Goal: Task Accomplishment & Management: Use online tool/utility

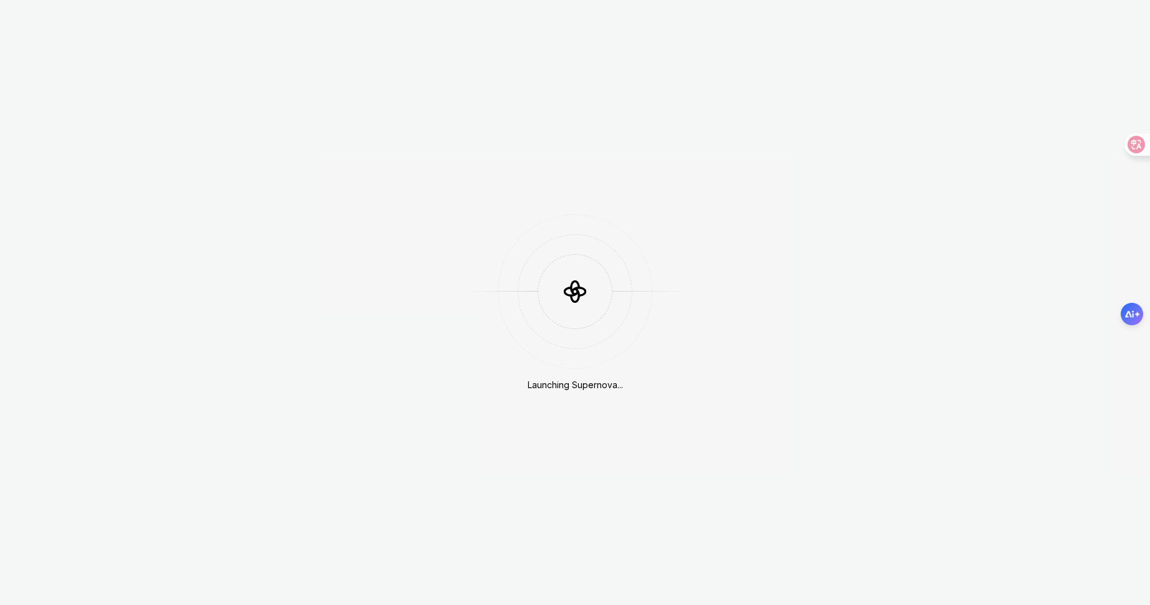
click at [586, 301] on icon at bounding box center [574, 290] width 37 height 37
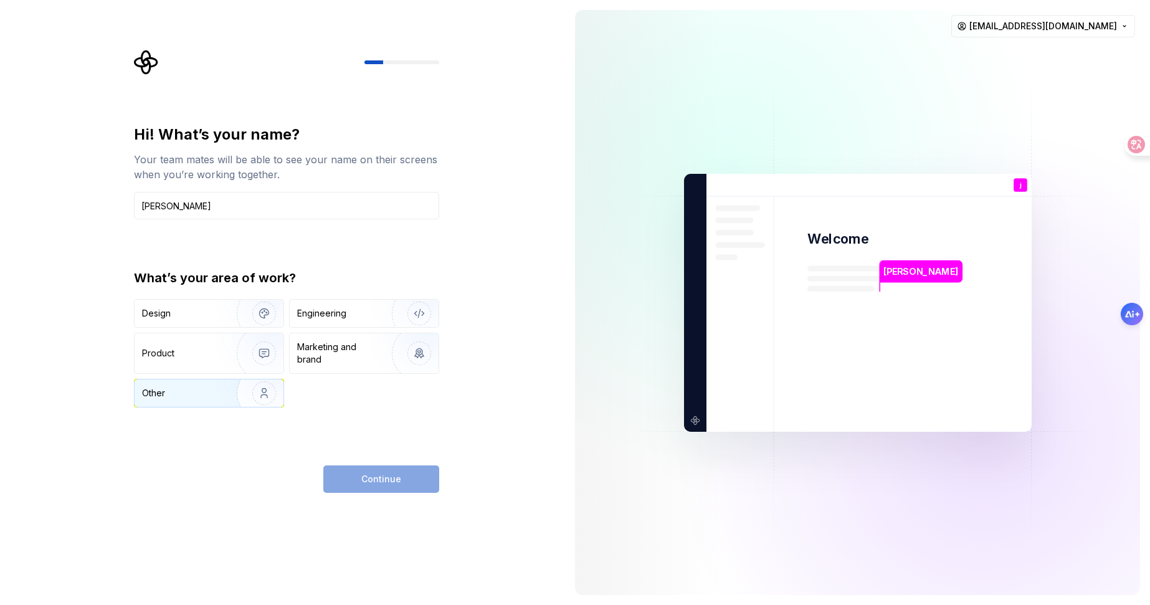
type input "[PERSON_NAME]"
click at [176, 392] on div "Other" at bounding box center [178, 393] width 73 height 12
click at [335, 470] on button "Continue" at bounding box center [381, 478] width 116 height 27
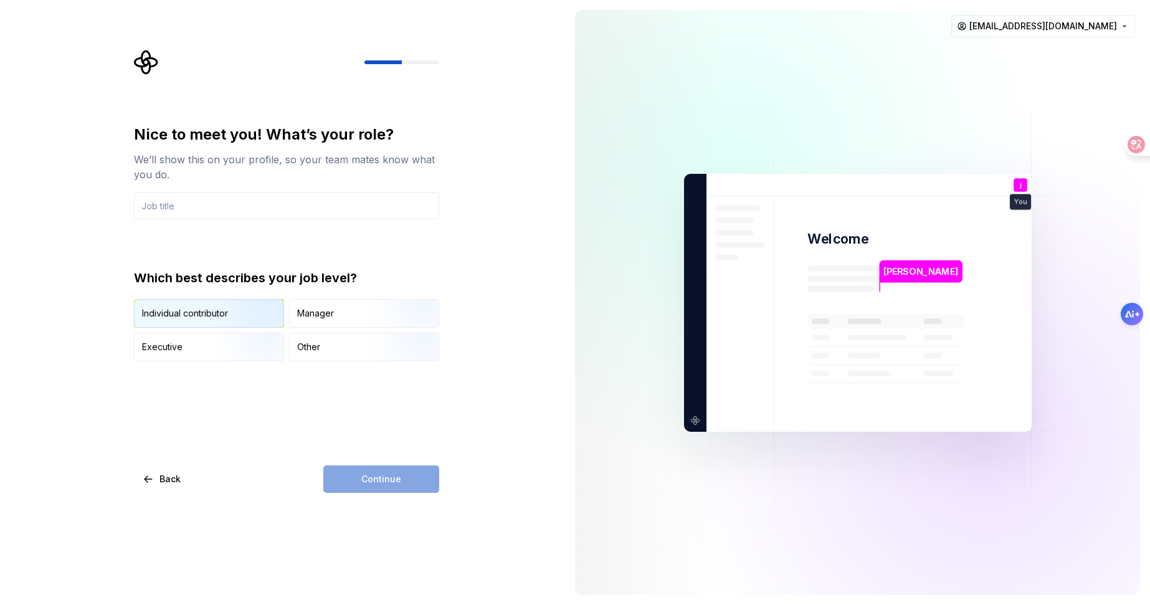
drag, startPoint x: 221, startPoint y: 316, endPoint x: 227, endPoint y: 321, distance: 8.0
click at [221, 317] on img "button" at bounding box center [254, 328] width 80 height 83
click at [371, 472] on div "Continue" at bounding box center [381, 478] width 116 height 27
click at [217, 211] on input "text" at bounding box center [286, 205] width 305 height 27
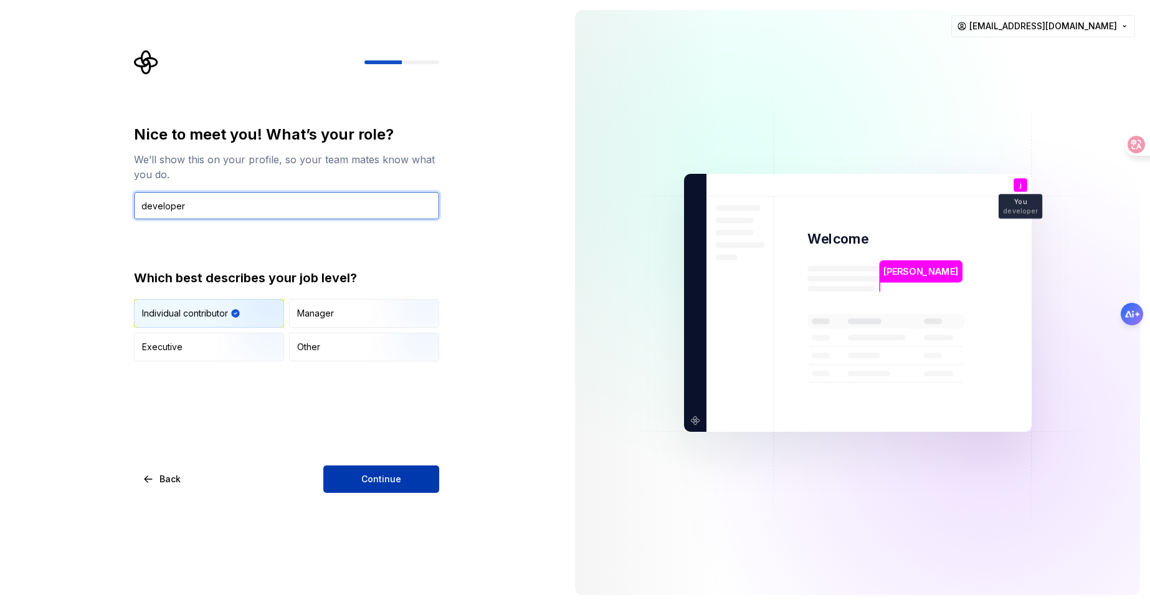
type input "developer"
click at [412, 490] on button "Continue" at bounding box center [381, 478] width 116 height 27
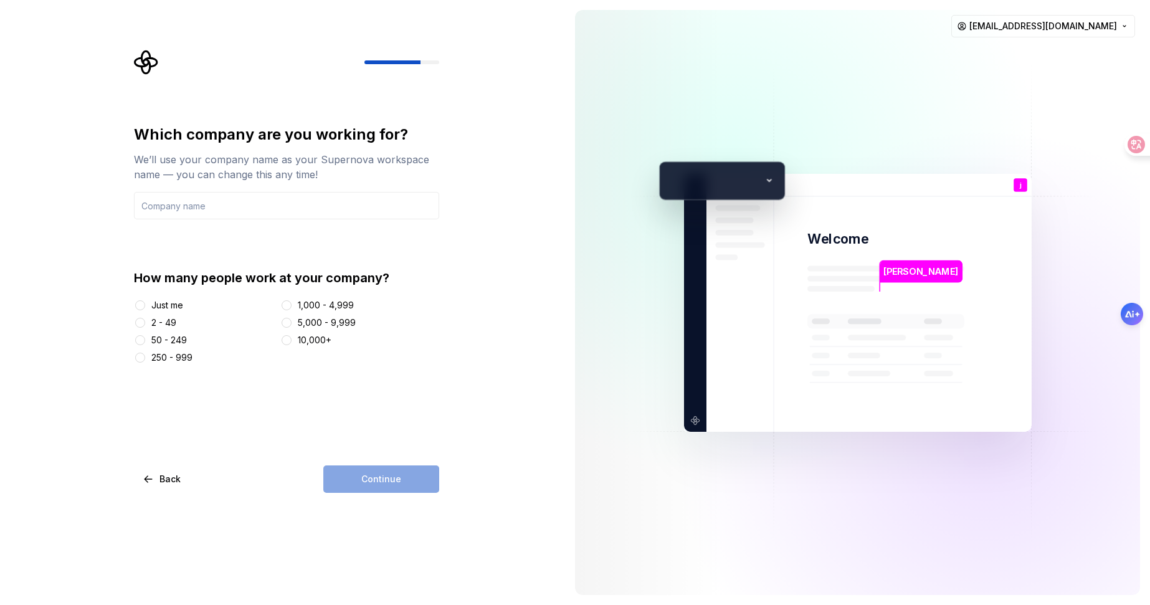
click at [136, 311] on div at bounding box center [140, 305] width 12 height 12
click at [139, 309] on button "Just me" at bounding box center [140, 305] width 10 height 10
click at [239, 211] on input "text" at bounding box center [286, 205] width 305 height 27
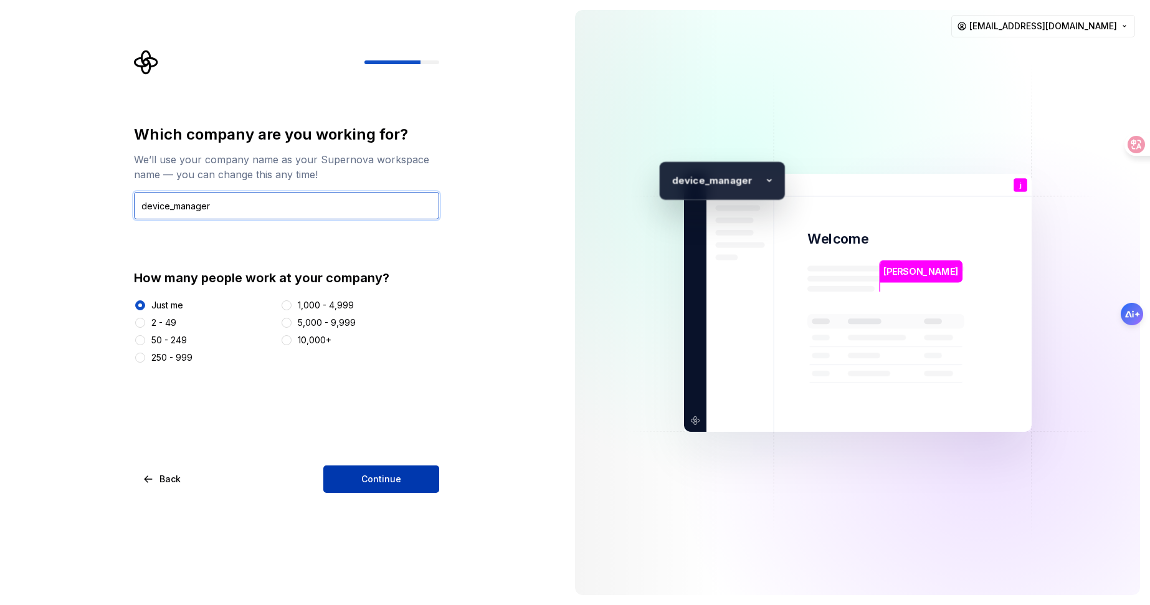
type input "device_manager"
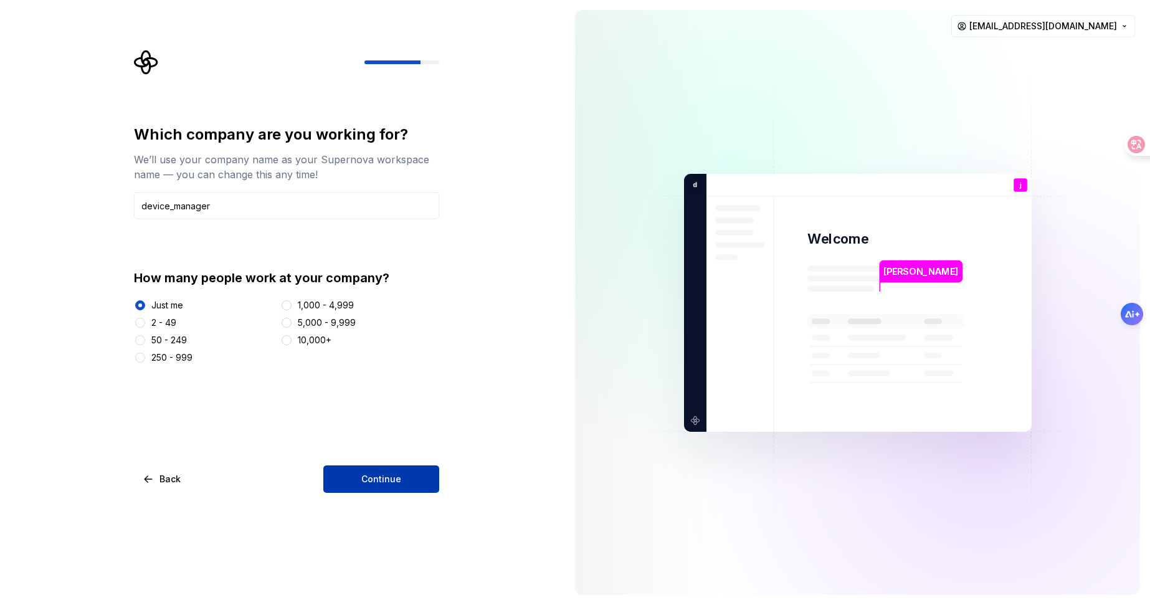
click at [413, 479] on button "Continue" at bounding box center [381, 478] width 116 height 27
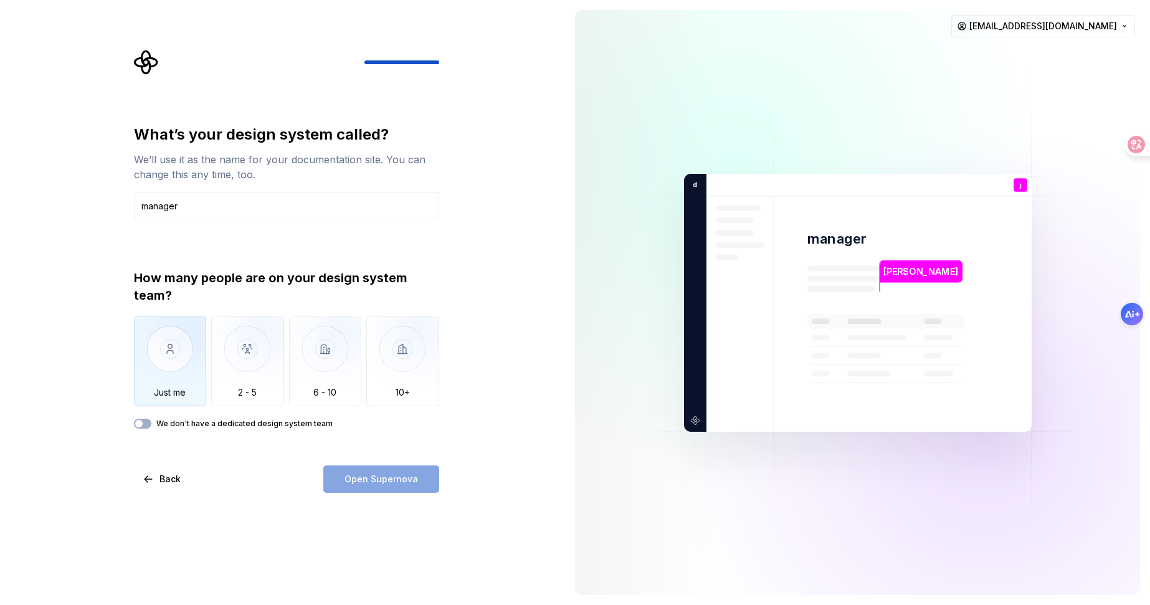
type input "manager"
click at [171, 339] on img "button" at bounding box center [170, 357] width 73 height 83
click at [377, 473] on span "Open Supernova" at bounding box center [381, 479] width 74 height 12
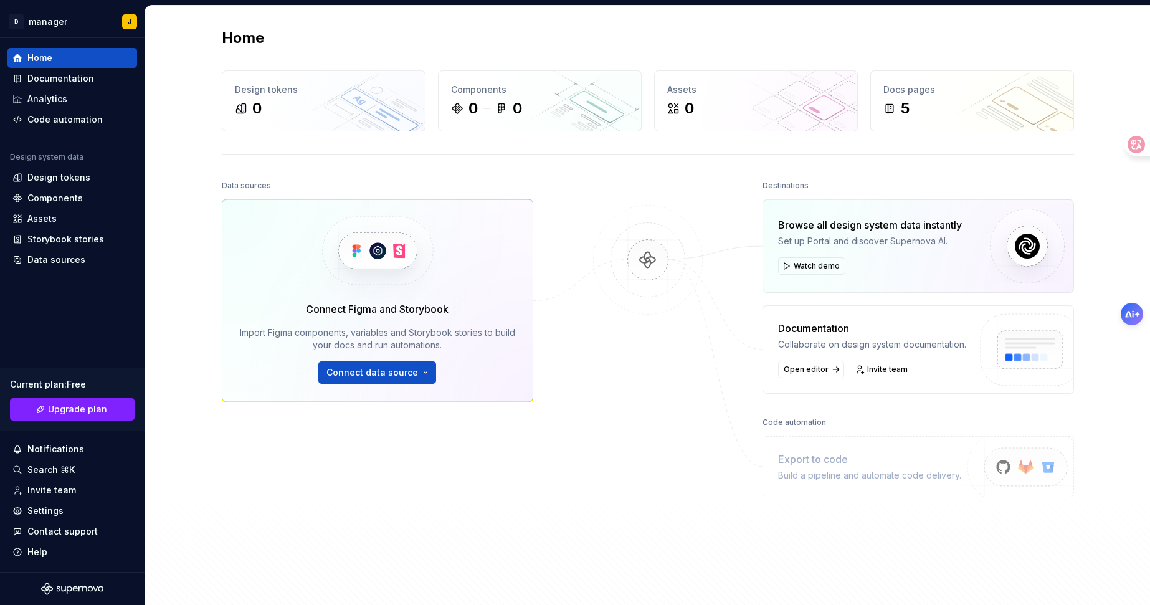
click at [855, 471] on div "Build a pipeline and automate code delivery." at bounding box center [869, 475] width 183 height 12
click at [843, 460] on div "Export to code" at bounding box center [869, 459] width 183 height 15
click at [763, 456] on div "Export to code Build a pipeline and automate code delivery." at bounding box center [917, 466] width 311 height 61
drag, startPoint x: 291, startPoint y: 311, endPoint x: 462, endPoint y: 313, distance: 170.7
click at [460, 313] on div "Connect Figma and Storybook Import Figma components, variables and Storybook st…" at bounding box center [377, 342] width 275 height 82
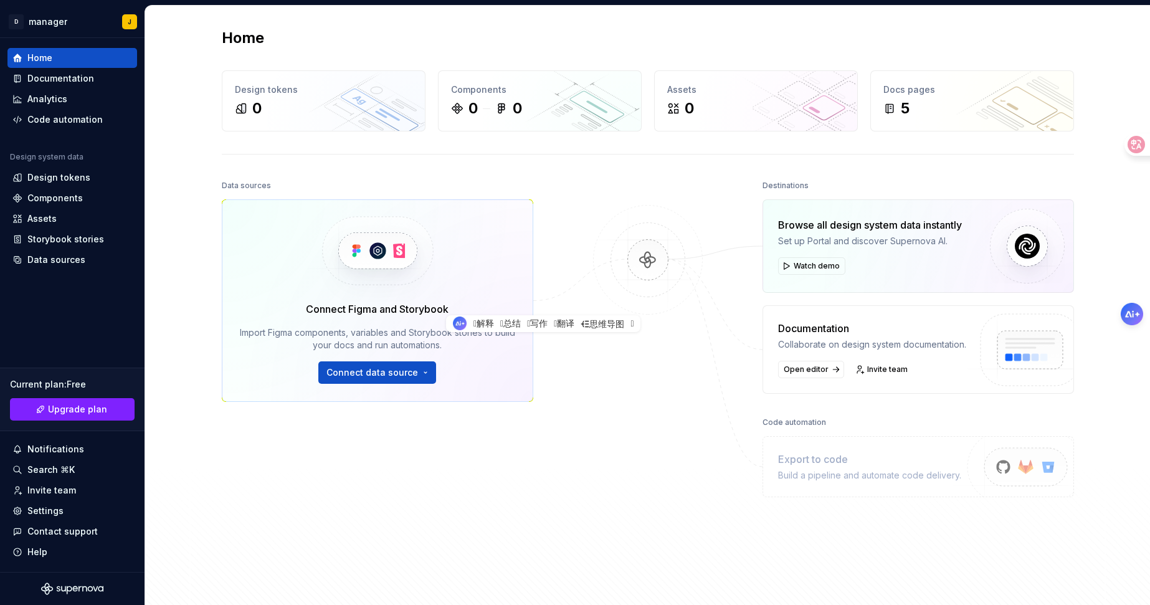
click at [549, 392] on div "Data sources Connect Figma and Storybook Import Figma components, variables and…" at bounding box center [648, 383] width 852 height 413
click at [477, 360] on div "Connect Figma and Storybook Import Figma components, variables and Storybook st…" at bounding box center [377, 342] width 275 height 82
click at [82, 123] on div "Code automation" at bounding box center [64, 119] width 75 height 12
click at [60, 115] on div "Code automation" at bounding box center [64, 119] width 75 height 12
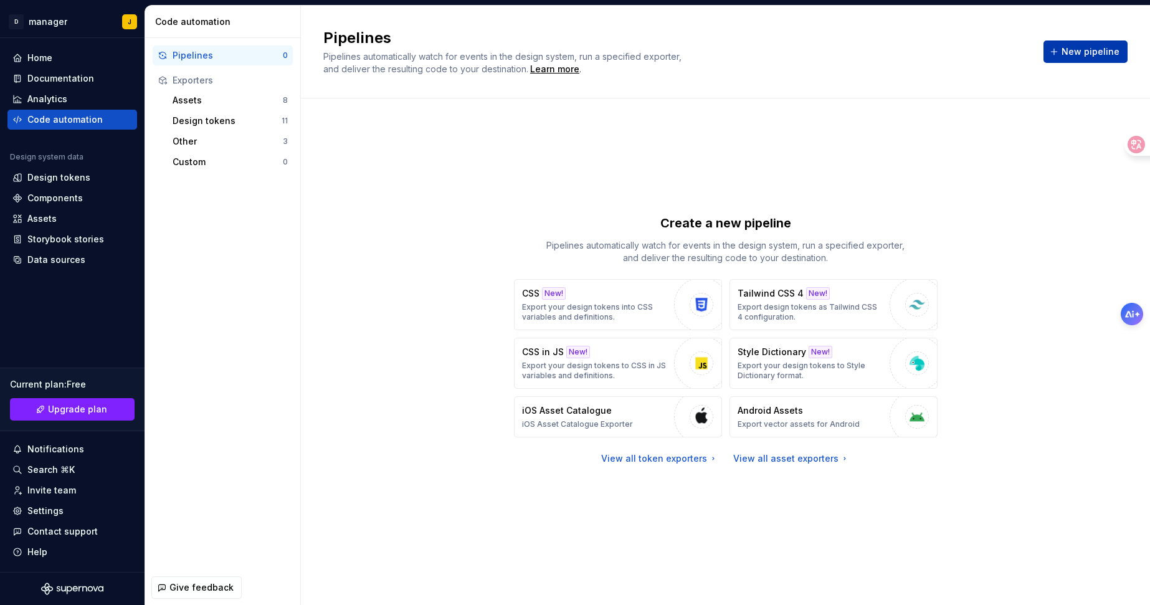
click at [1078, 50] on span "New pipeline" at bounding box center [1090, 51] width 58 height 12
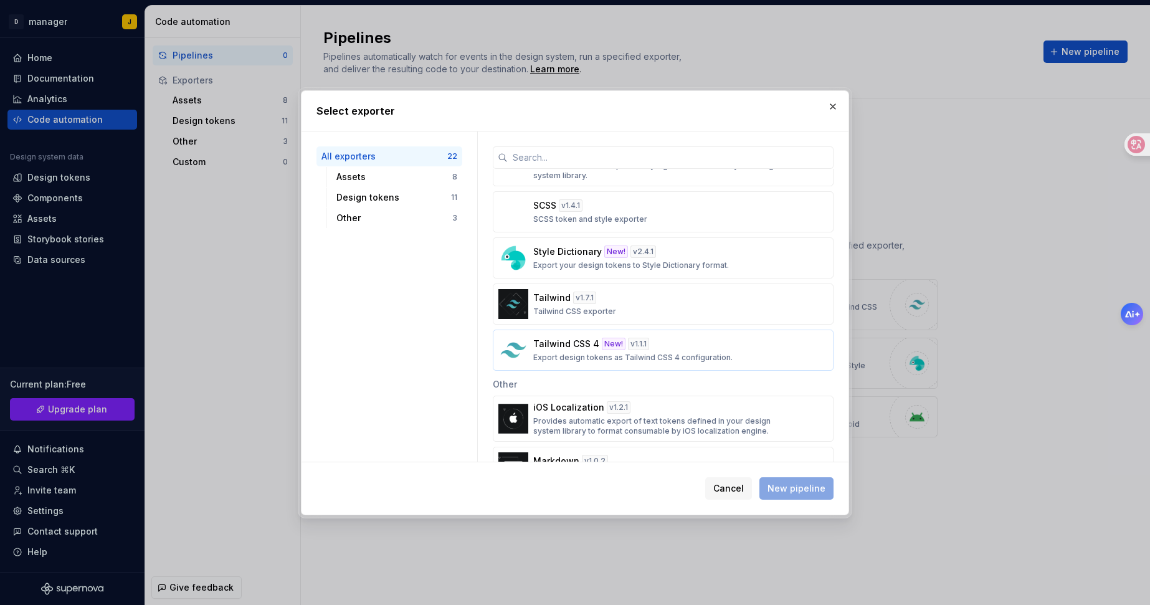
scroll to position [811, 0]
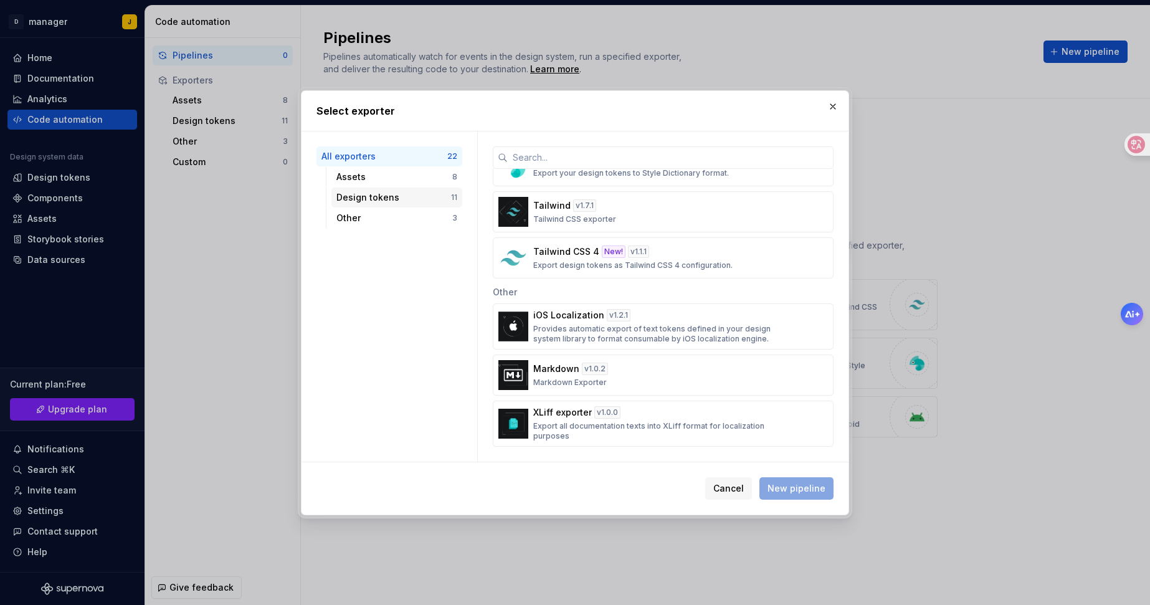
click at [409, 192] on div "Design tokens" at bounding box center [393, 197] width 115 height 12
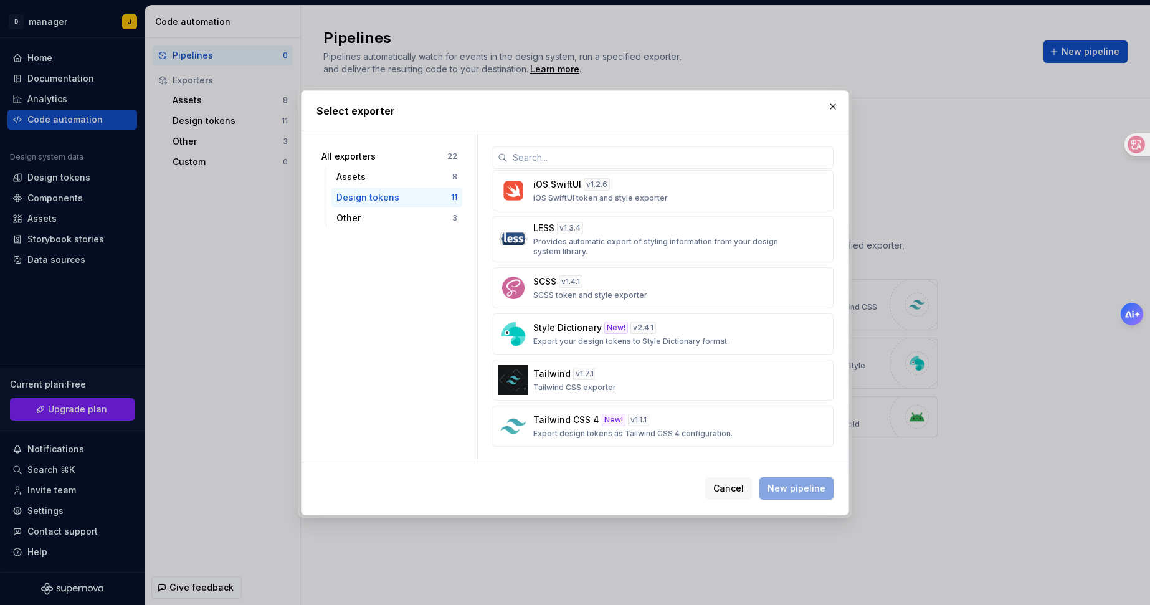
scroll to position [0, 0]
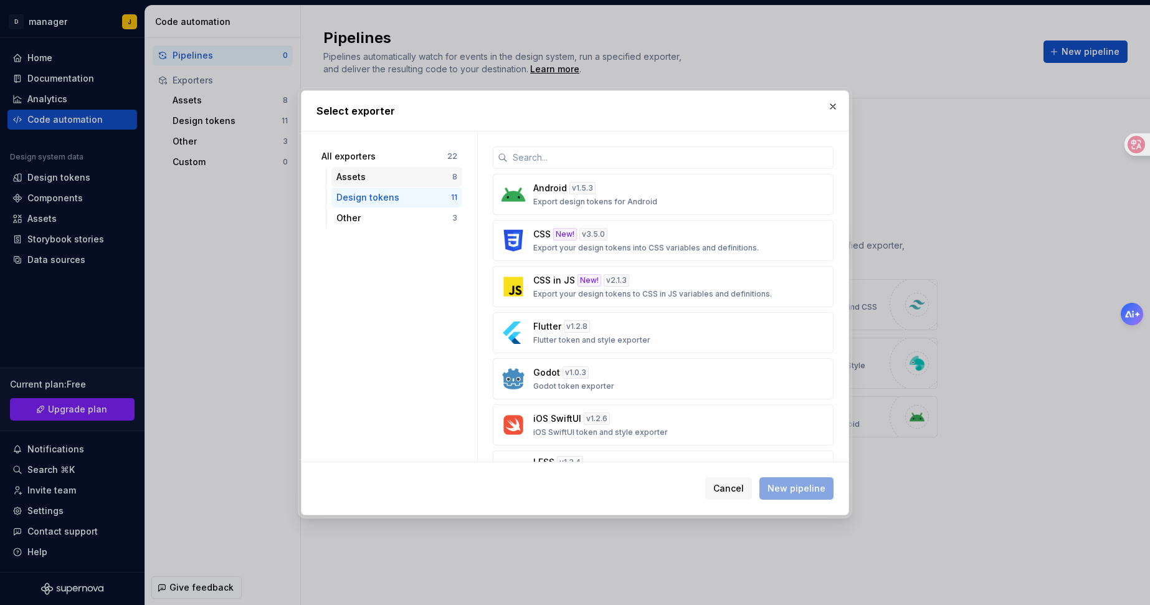
click at [407, 184] on div "Assets 8" at bounding box center [396, 177] width 131 height 20
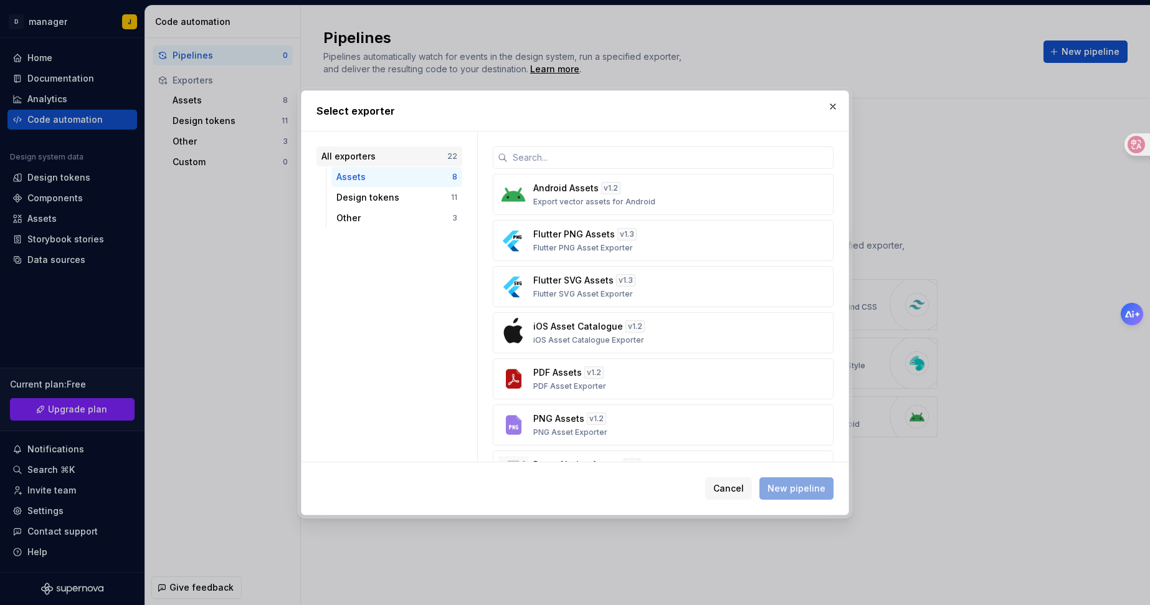
click at [409, 153] on div "All exporters" at bounding box center [384, 156] width 126 height 12
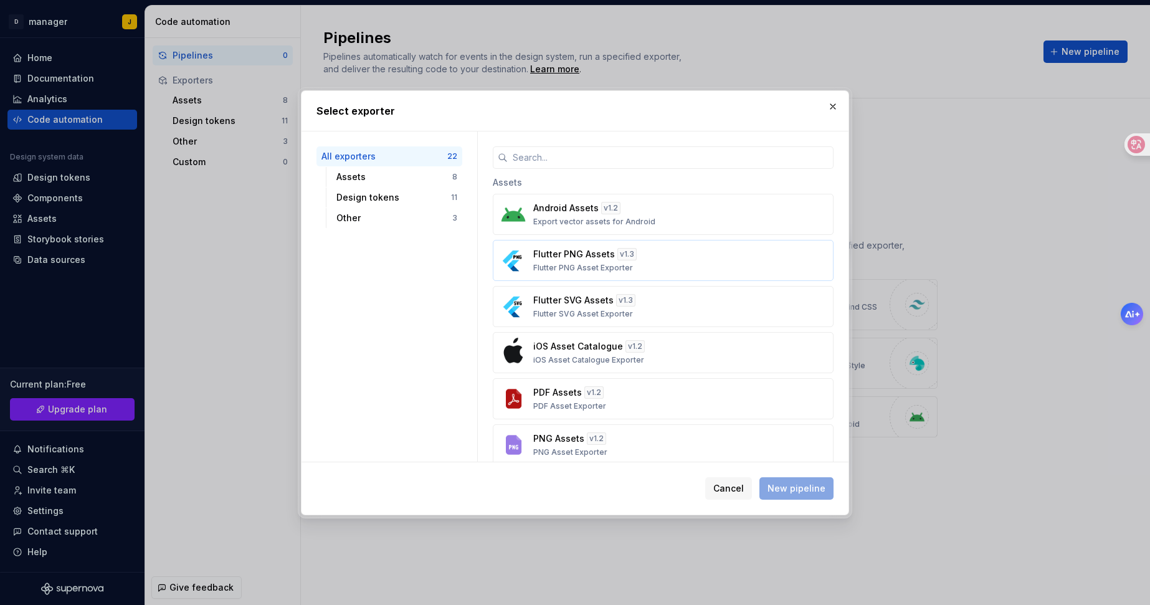
scroll to position [7, 0]
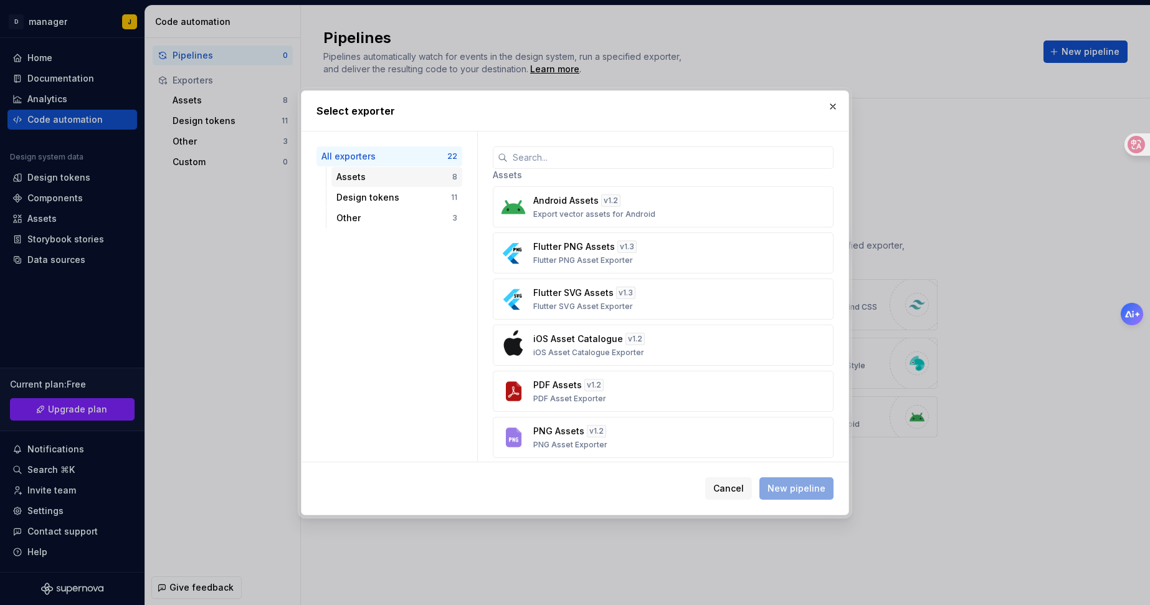
click at [354, 175] on div "Assets" at bounding box center [394, 177] width 116 height 12
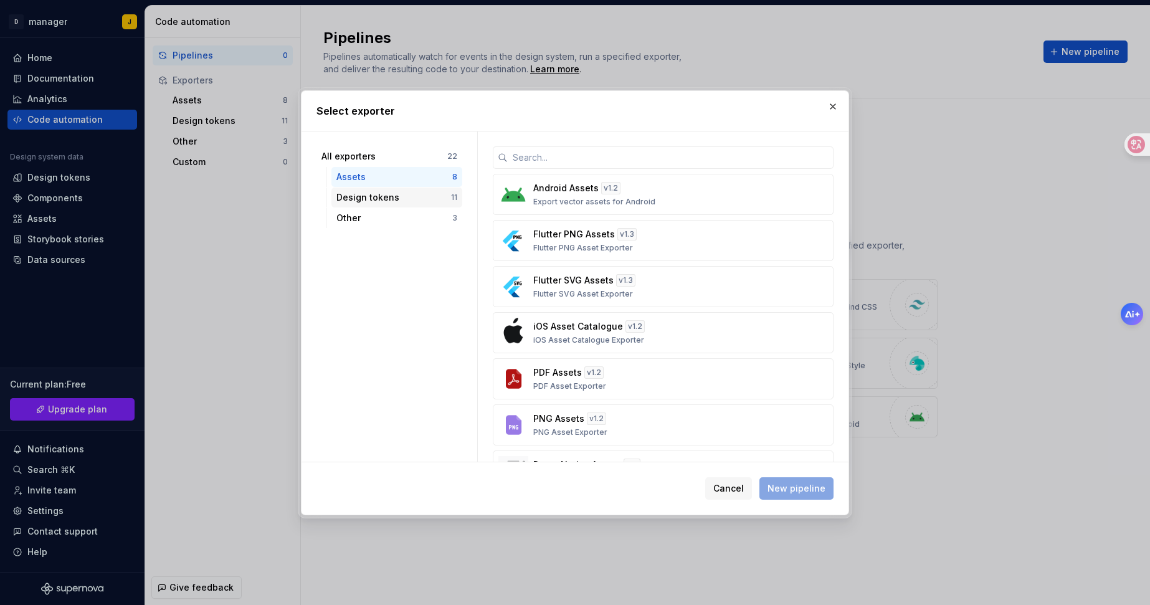
click at [354, 189] on div "Design tokens 11" at bounding box center [396, 198] width 131 height 20
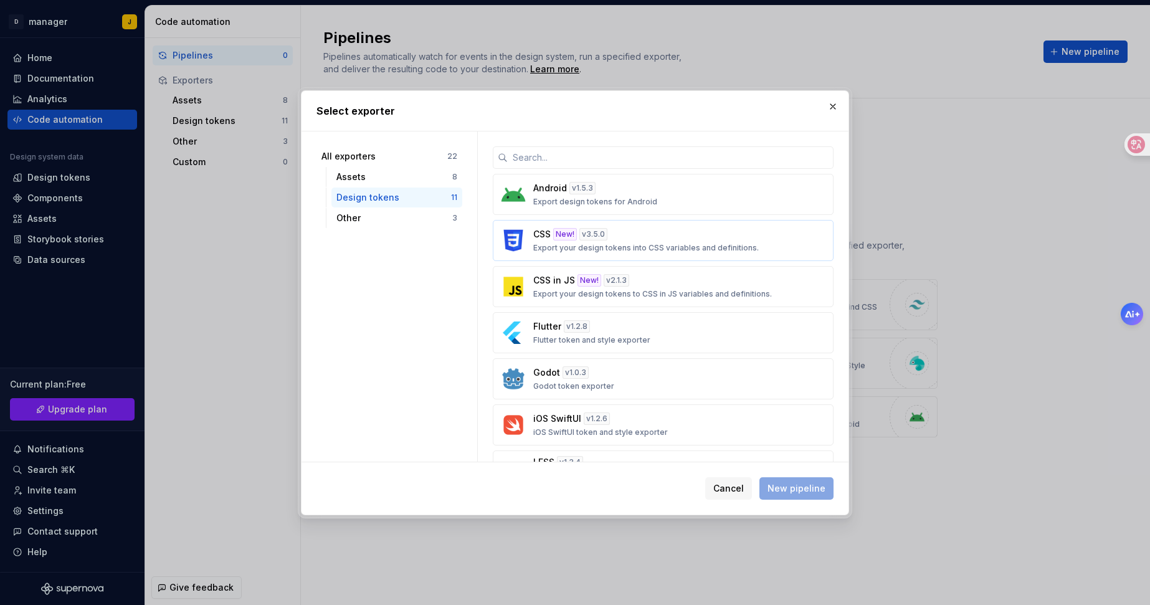
scroll to position [234, 0]
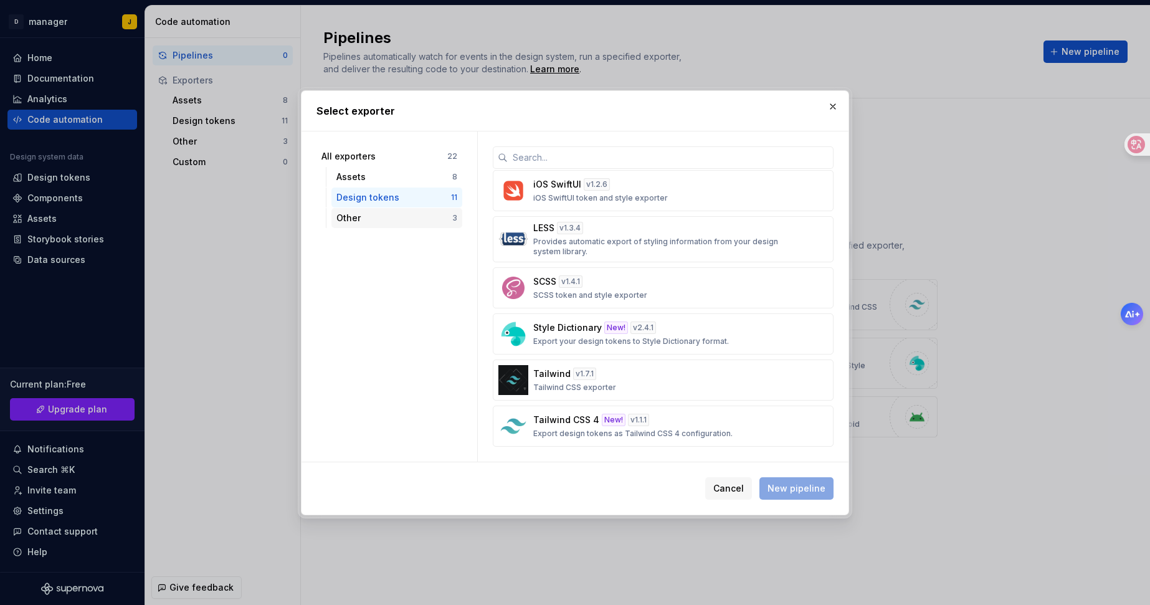
click at [374, 217] on div "Other" at bounding box center [394, 218] width 116 height 12
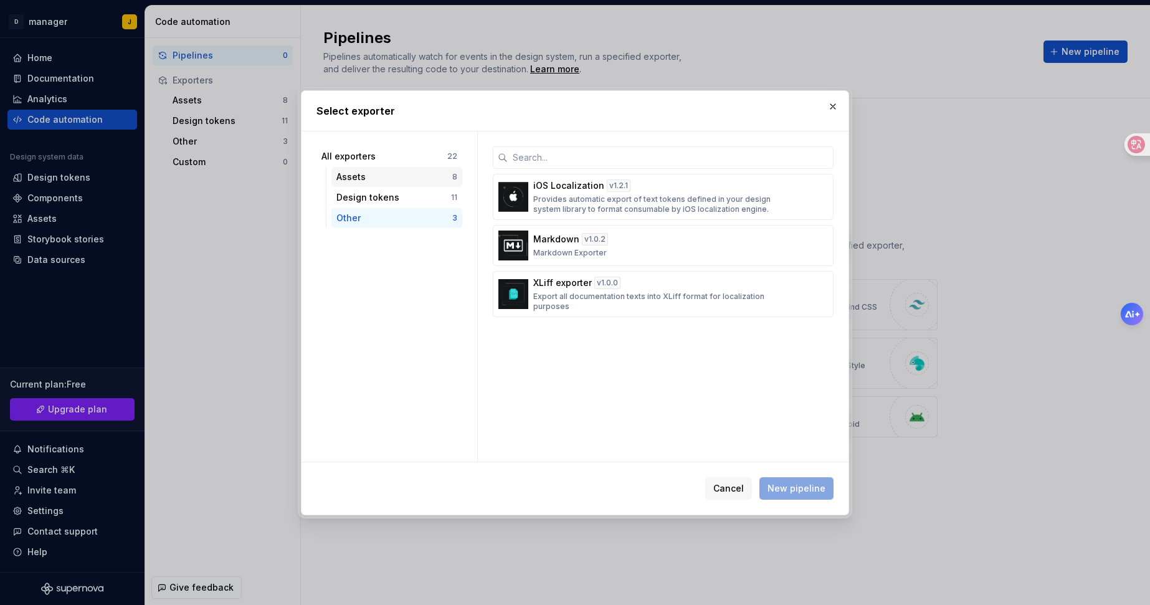
click at [363, 171] on div "Assets" at bounding box center [394, 177] width 116 height 12
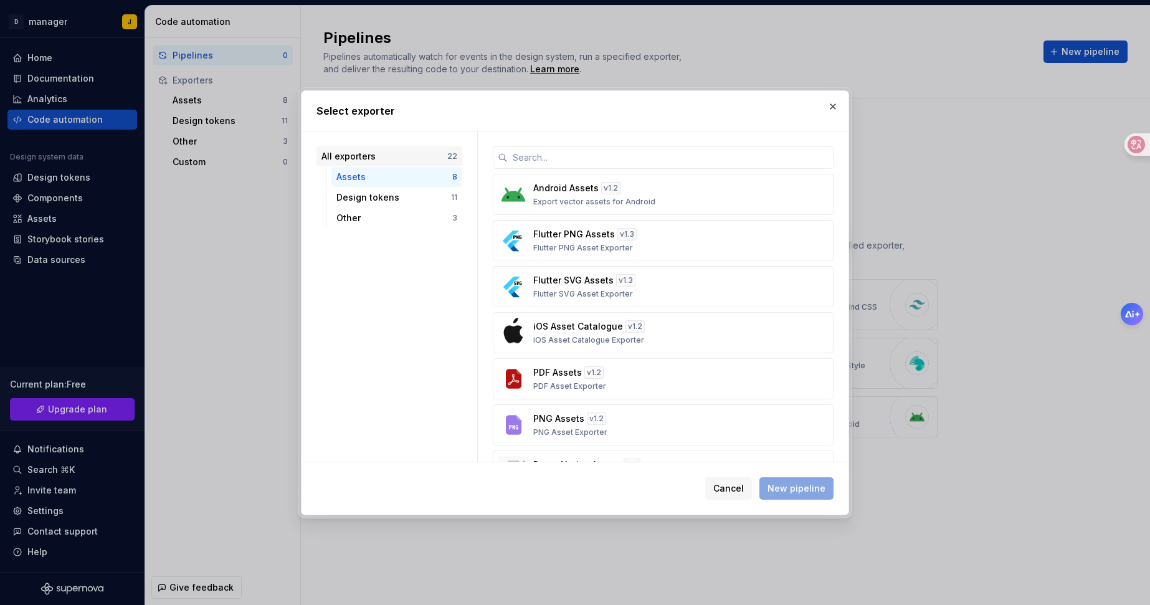
click at [366, 156] on div "All exporters" at bounding box center [384, 156] width 126 height 12
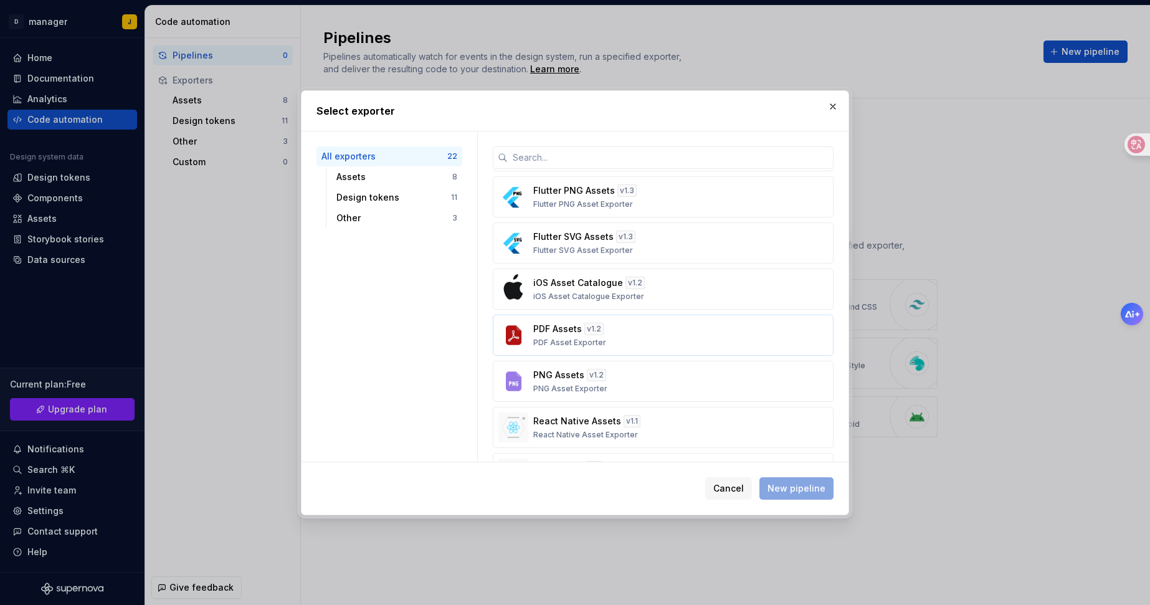
scroll to position [111, 0]
click at [634, 373] on div "v 1.1" at bounding box center [632, 374] width 17 height 12
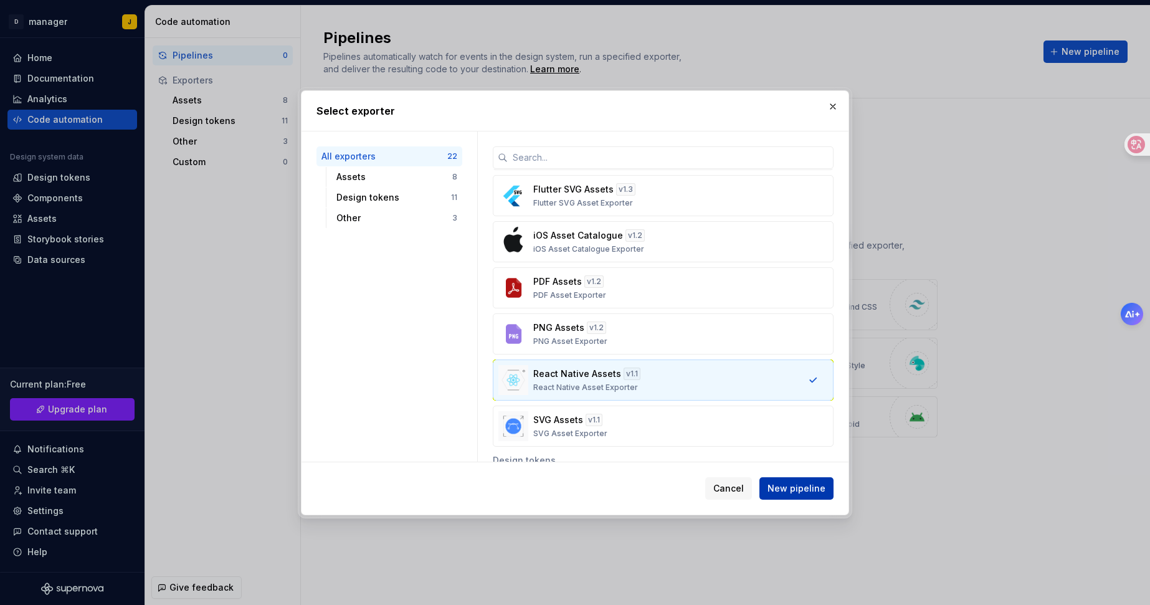
click at [792, 493] on span "New pipeline" at bounding box center [796, 488] width 58 height 12
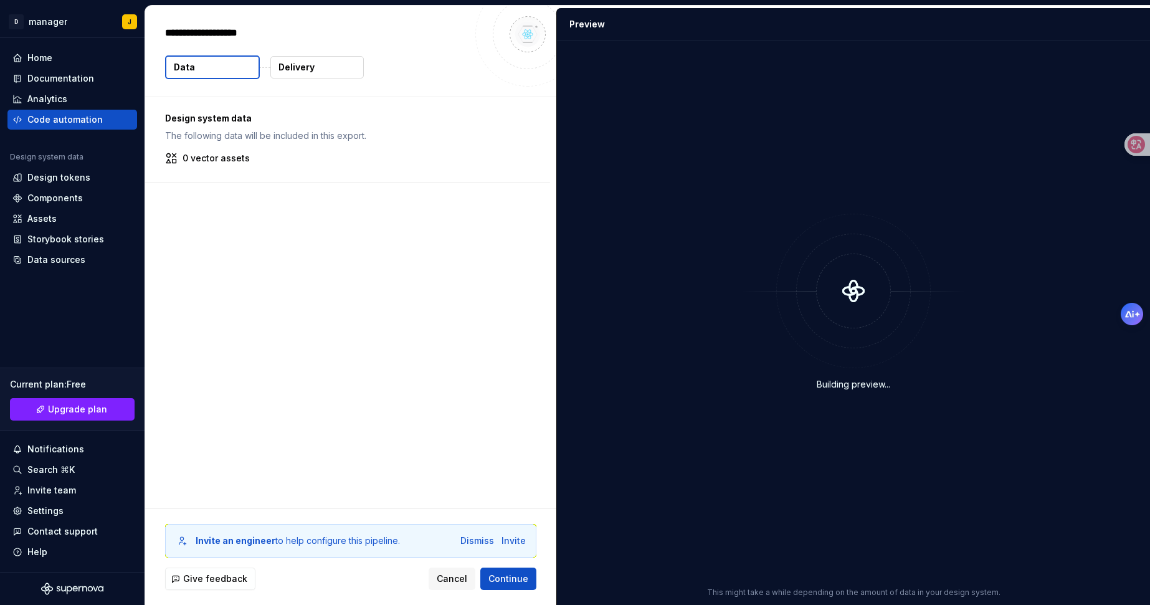
type textarea "*"
click at [500, 574] on span "Continue" at bounding box center [508, 578] width 40 height 12
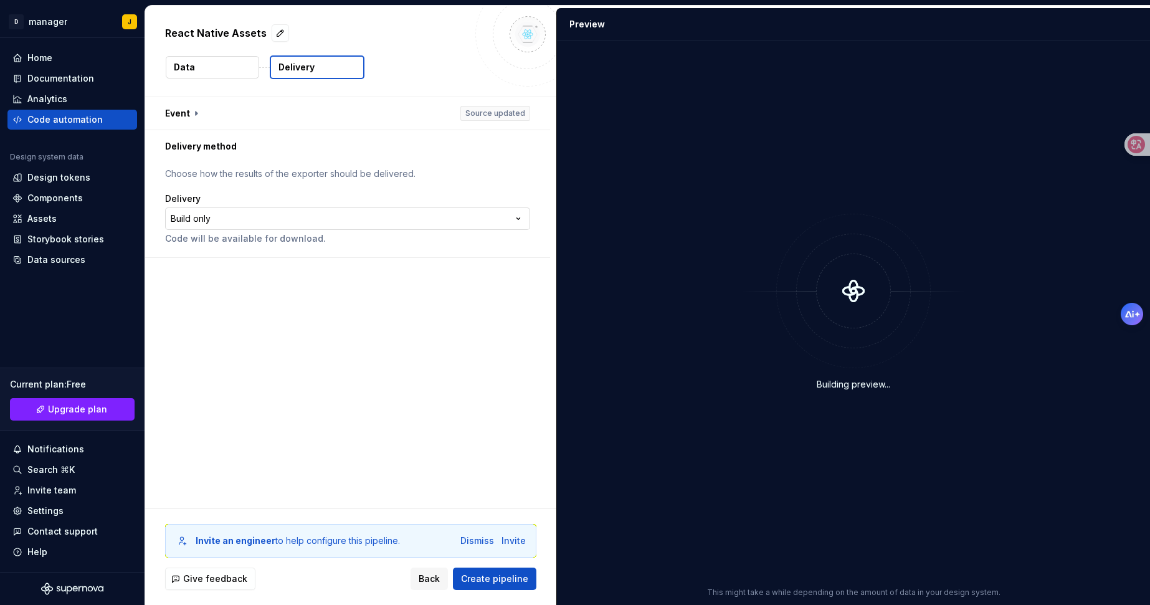
click at [420, 216] on html "**********" at bounding box center [575, 302] width 1150 height 605
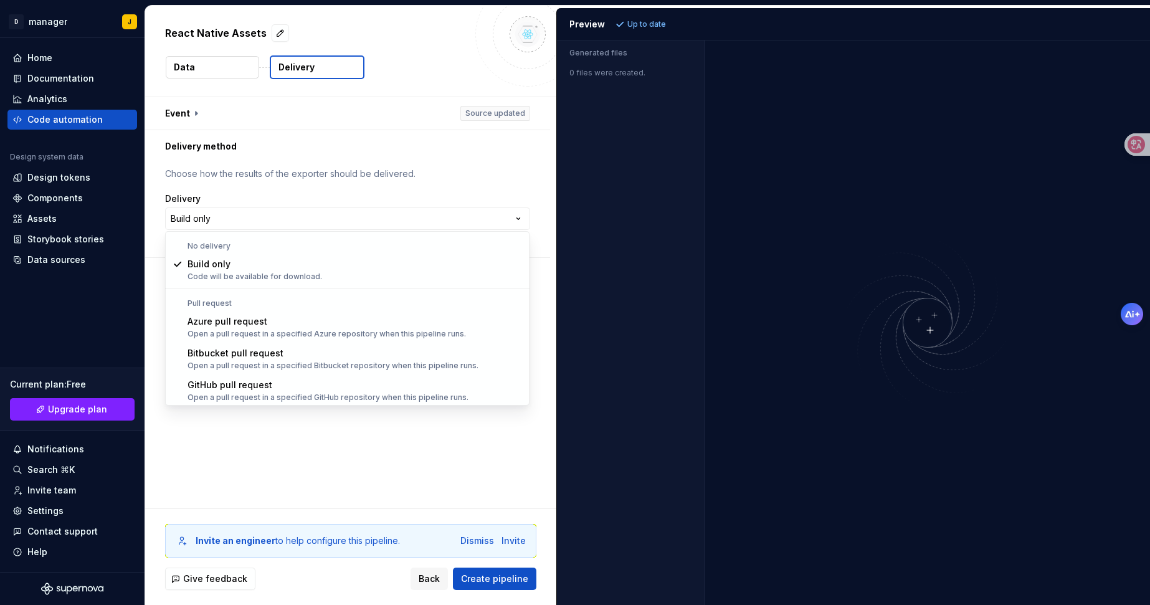
click at [386, 449] on html "**********" at bounding box center [575, 302] width 1150 height 605
click at [384, 221] on html "**********" at bounding box center [575, 302] width 1150 height 605
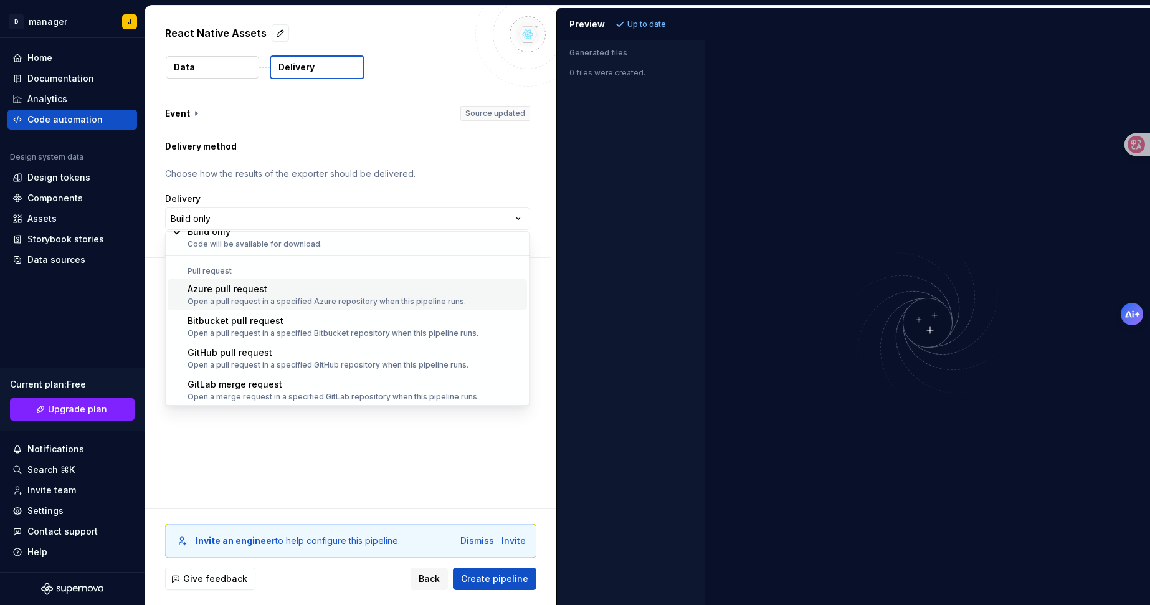
scroll to position [35, 0]
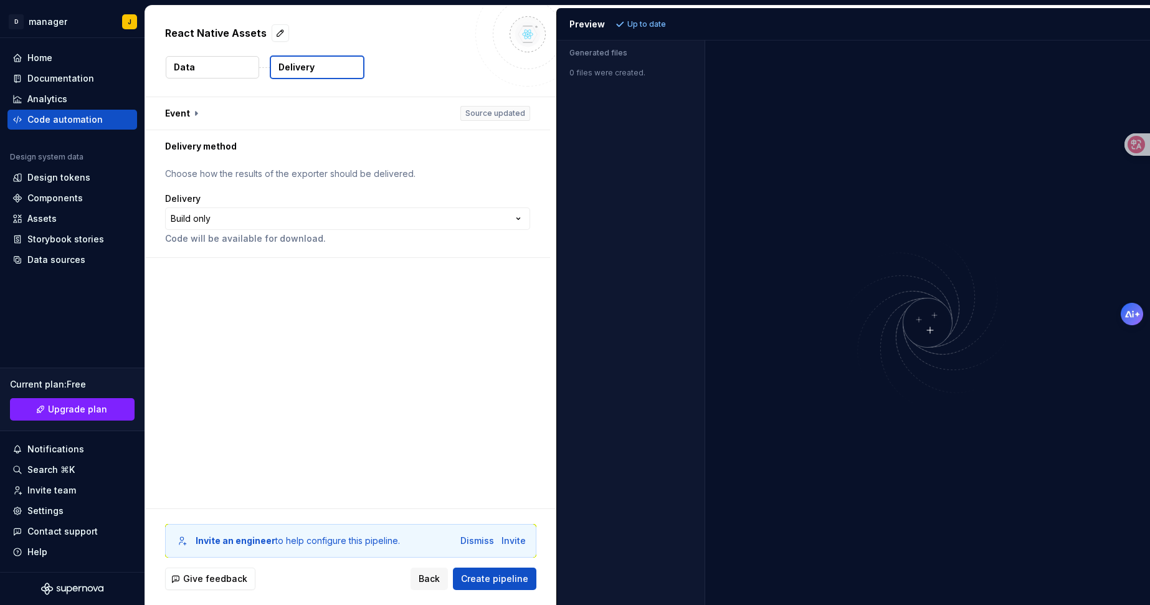
click at [315, 442] on html "**********" at bounding box center [575, 302] width 1150 height 605
click at [515, 579] on span "Create pipeline" at bounding box center [494, 578] width 67 height 12
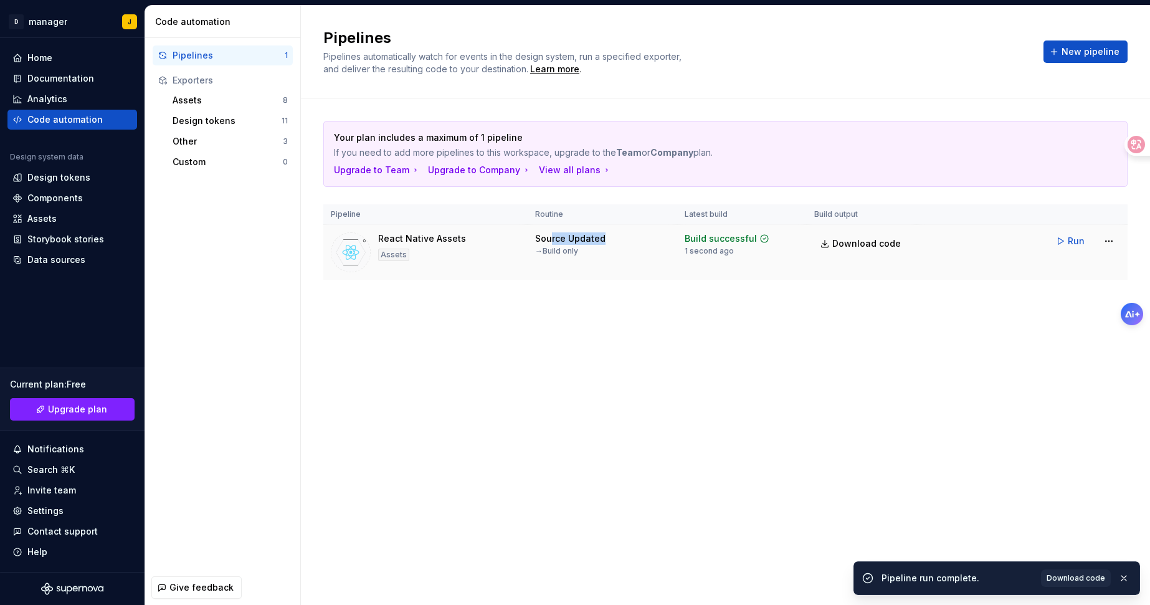
drag, startPoint x: 550, startPoint y: 236, endPoint x: 610, endPoint y: 245, distance: 60.5
click at [610, 245] on div "Source Updated → Build only" at bounding box center [602, 244] width 135 height 24
click at [630, 300] on div "Your plan includes a maximum of 1 pipeline If you need to add more pipelines to…" at bounding box center [725, 212] width 804 height 229
